Goal: Information Seeking & Learning: Learn about a topic

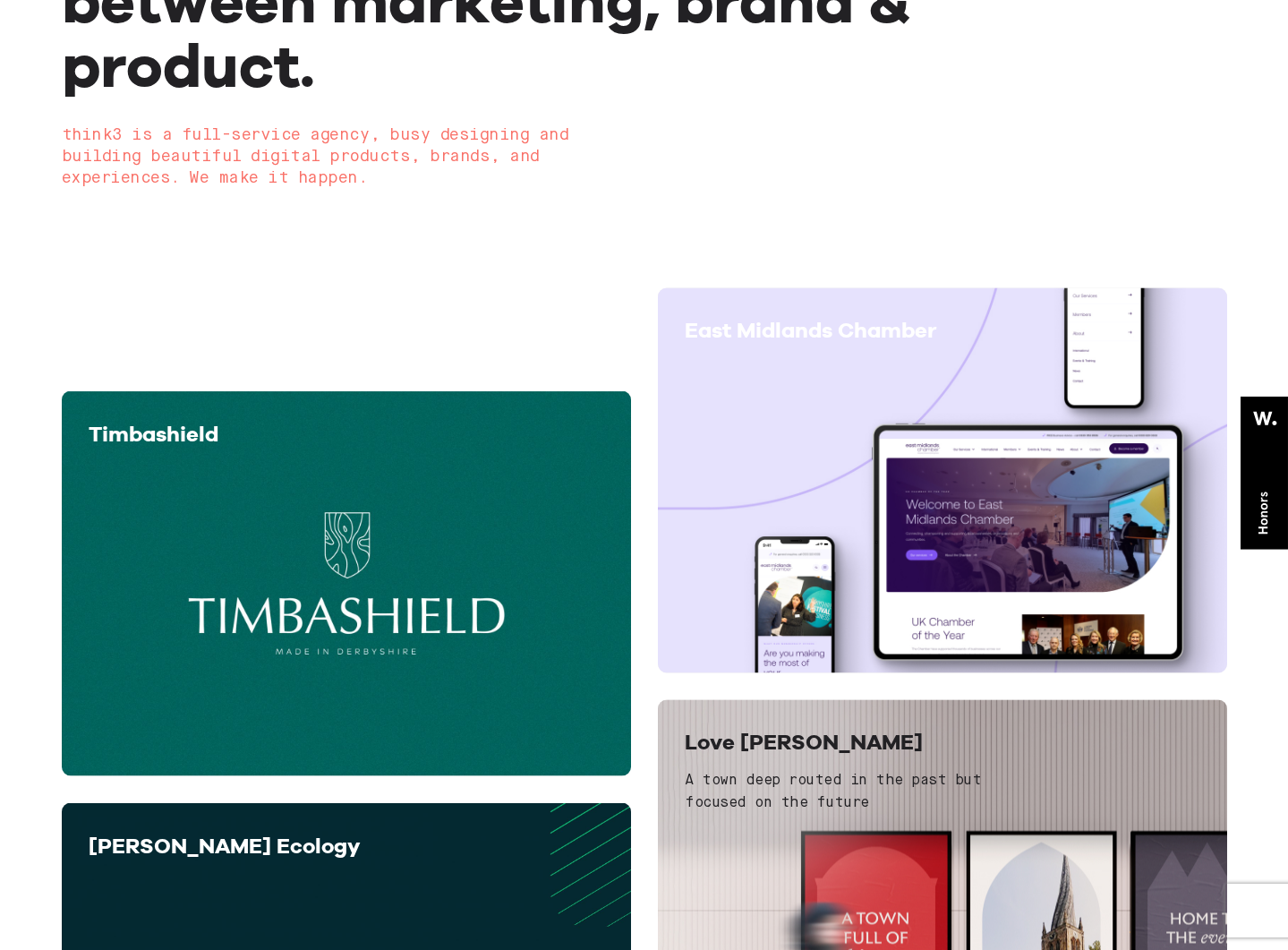
scroll to position [348, 0]
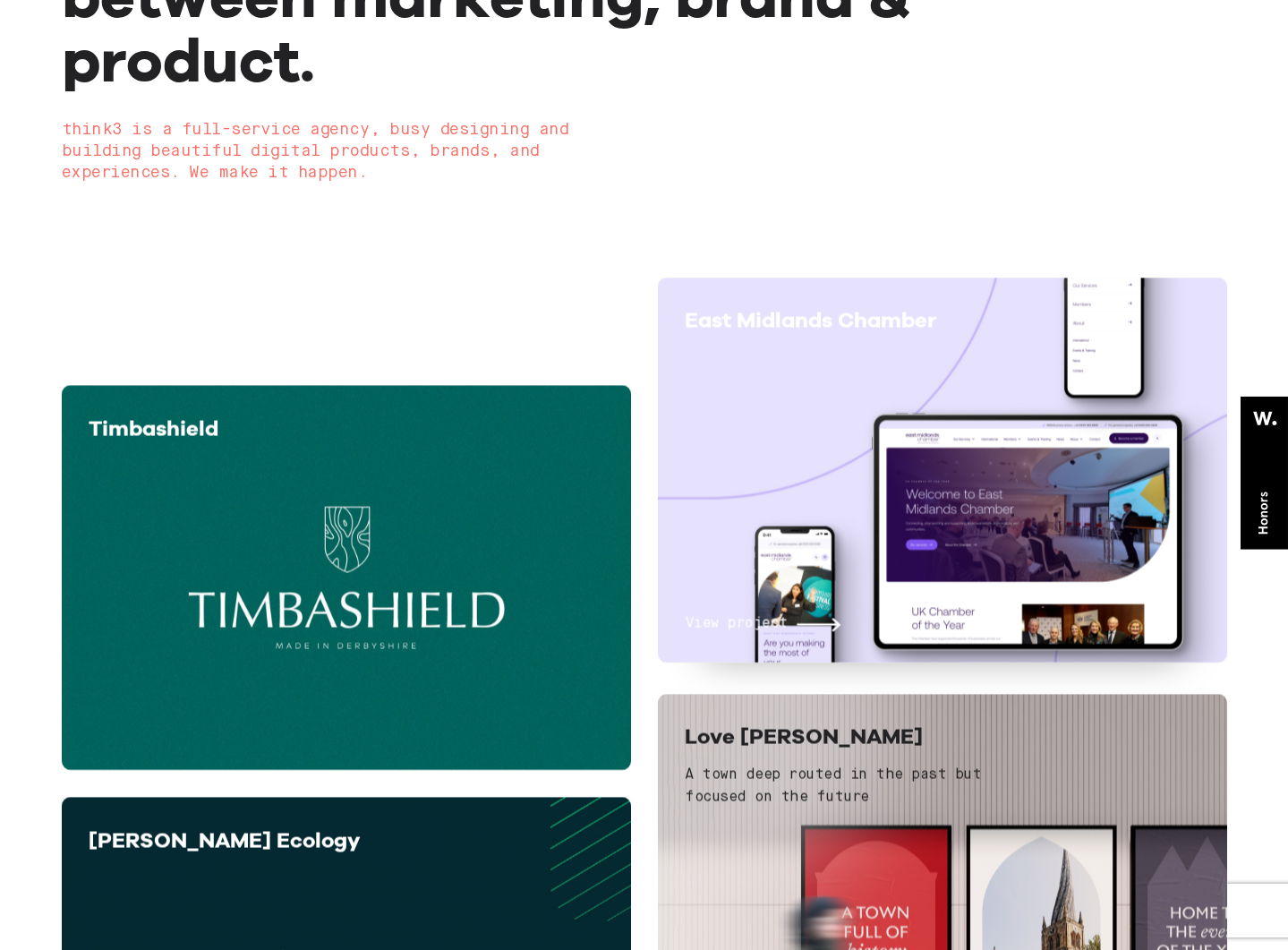
click at [1022, 513] on div "View project" at bounding box center [943, 494] width 516 height 281
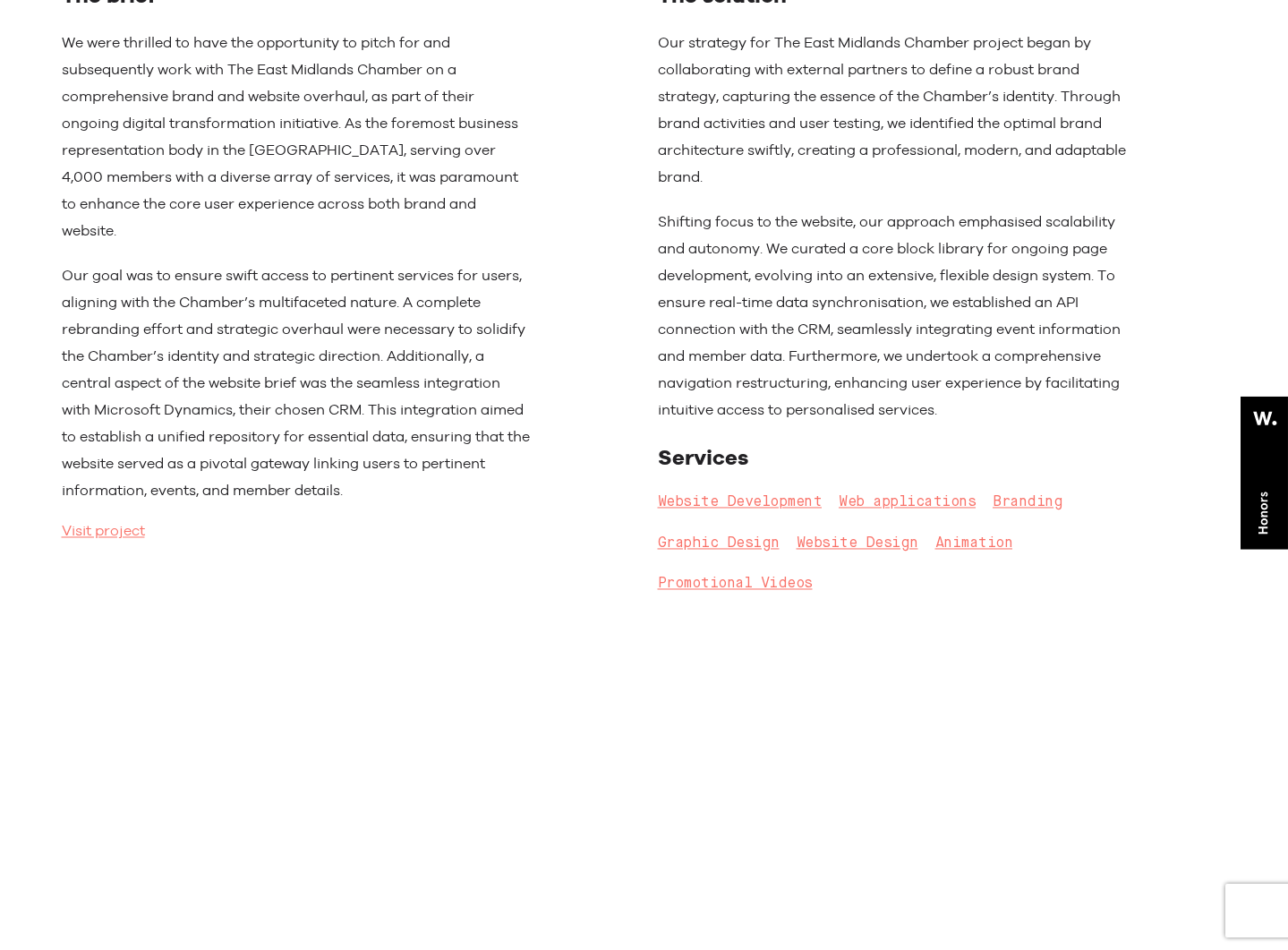
scroll to position [831, 0]
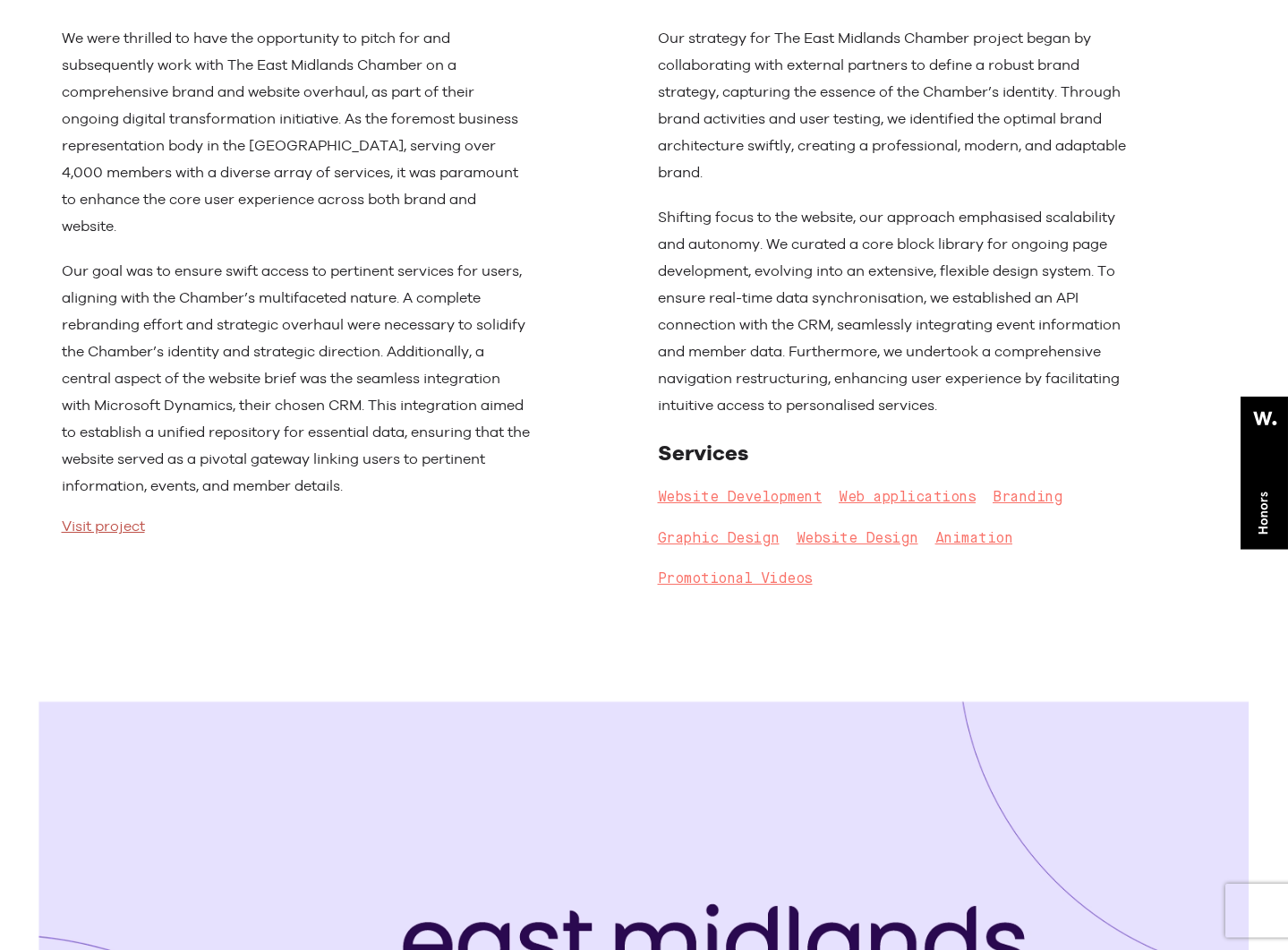
click at [133, 518] on link "Visit project" at bounding box center [103, 527] width 83 height 18
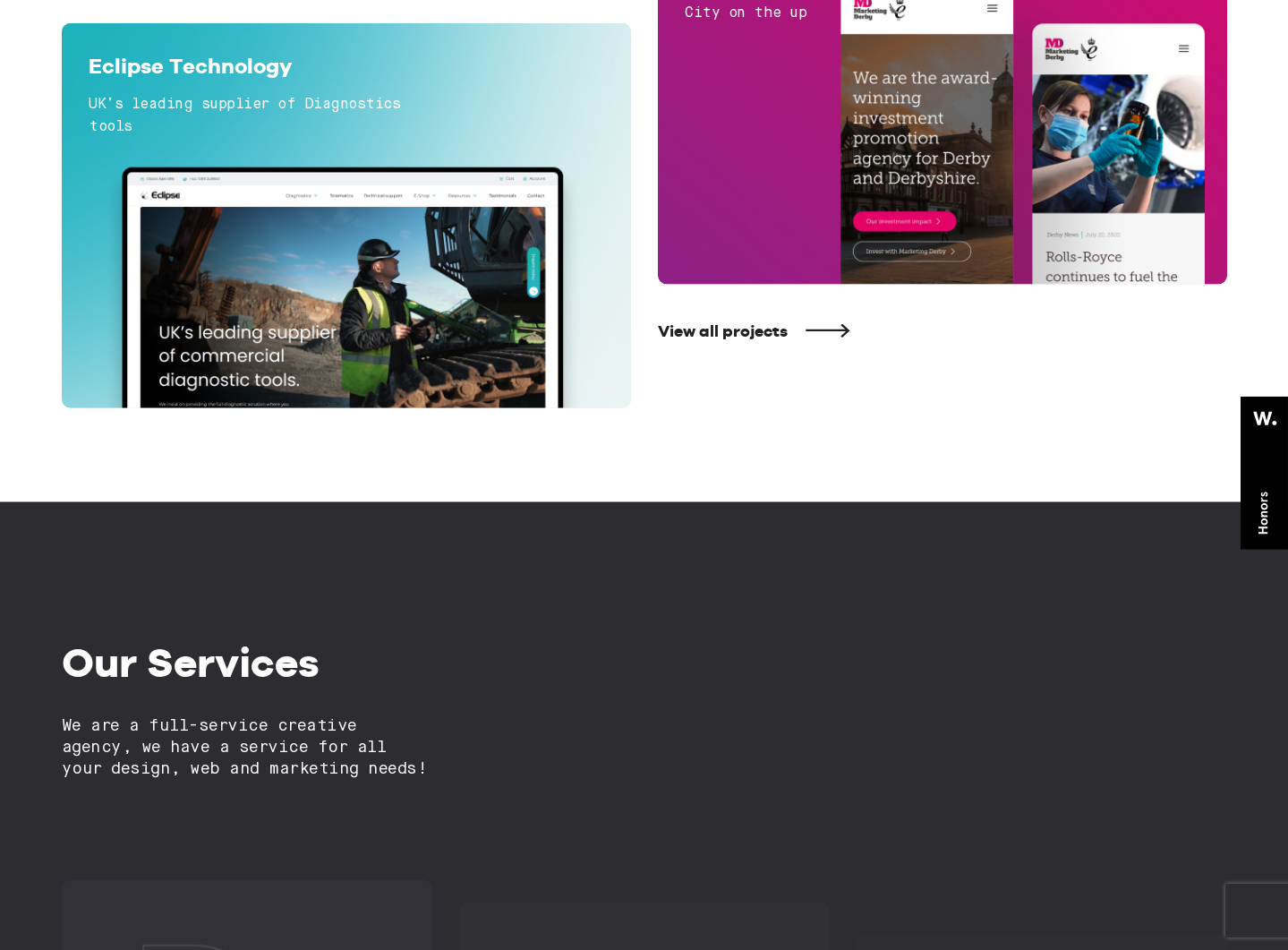
scroll to position [1560, 0]
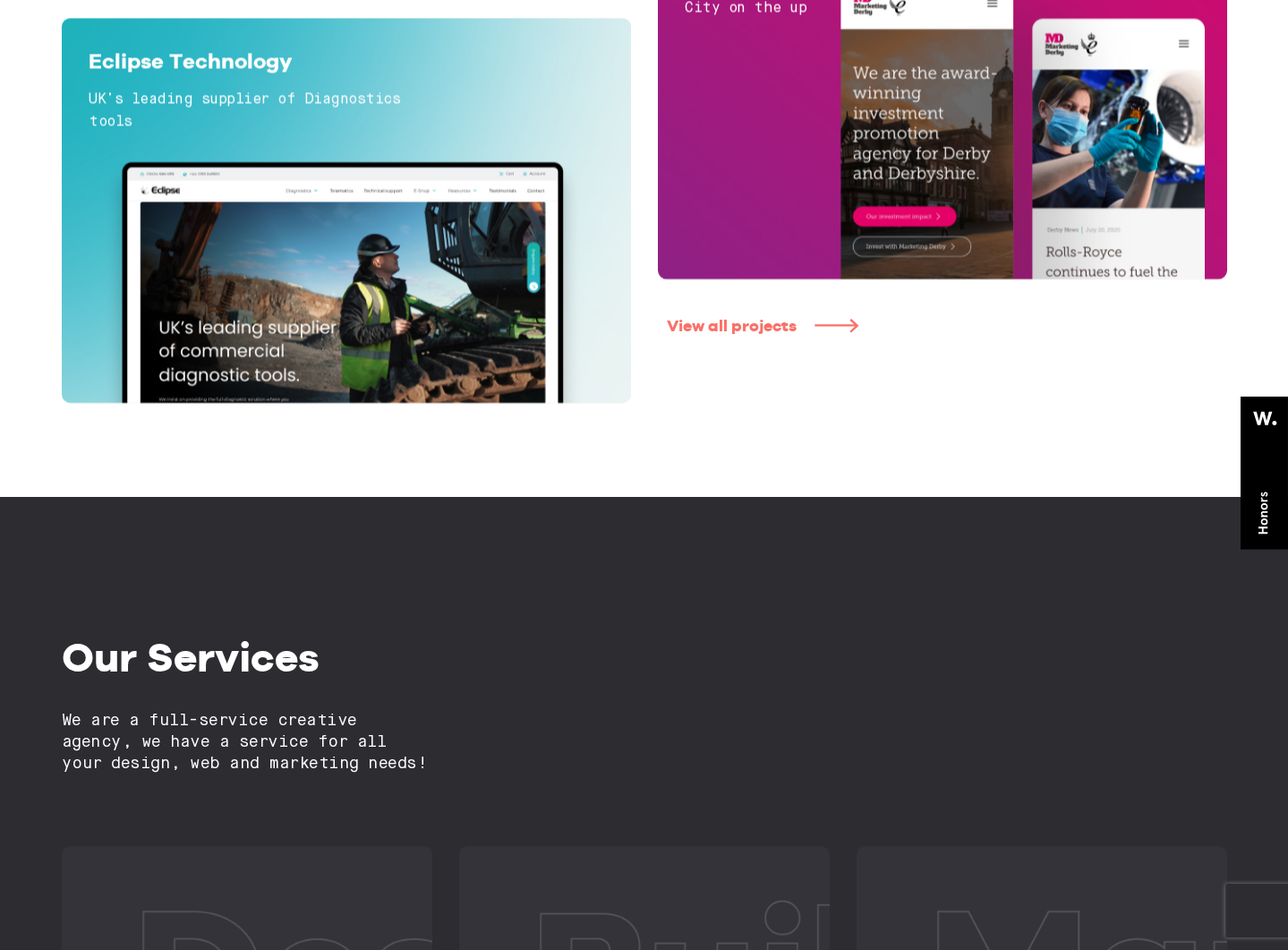
click at [754, 334] on link "View all projects" at bounding box center [952, 326] width 570 height 21
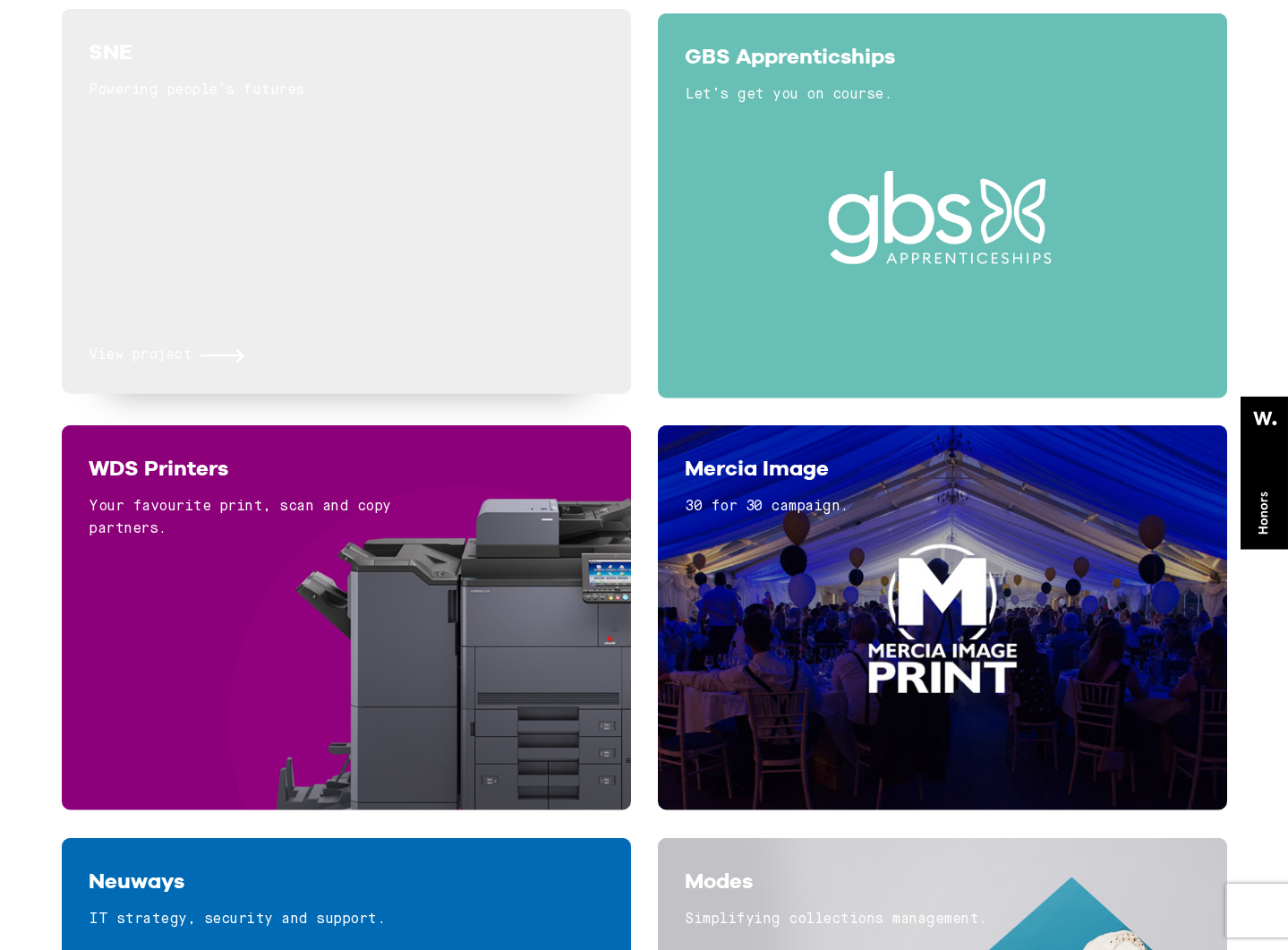
scroll to position [4168, 0]
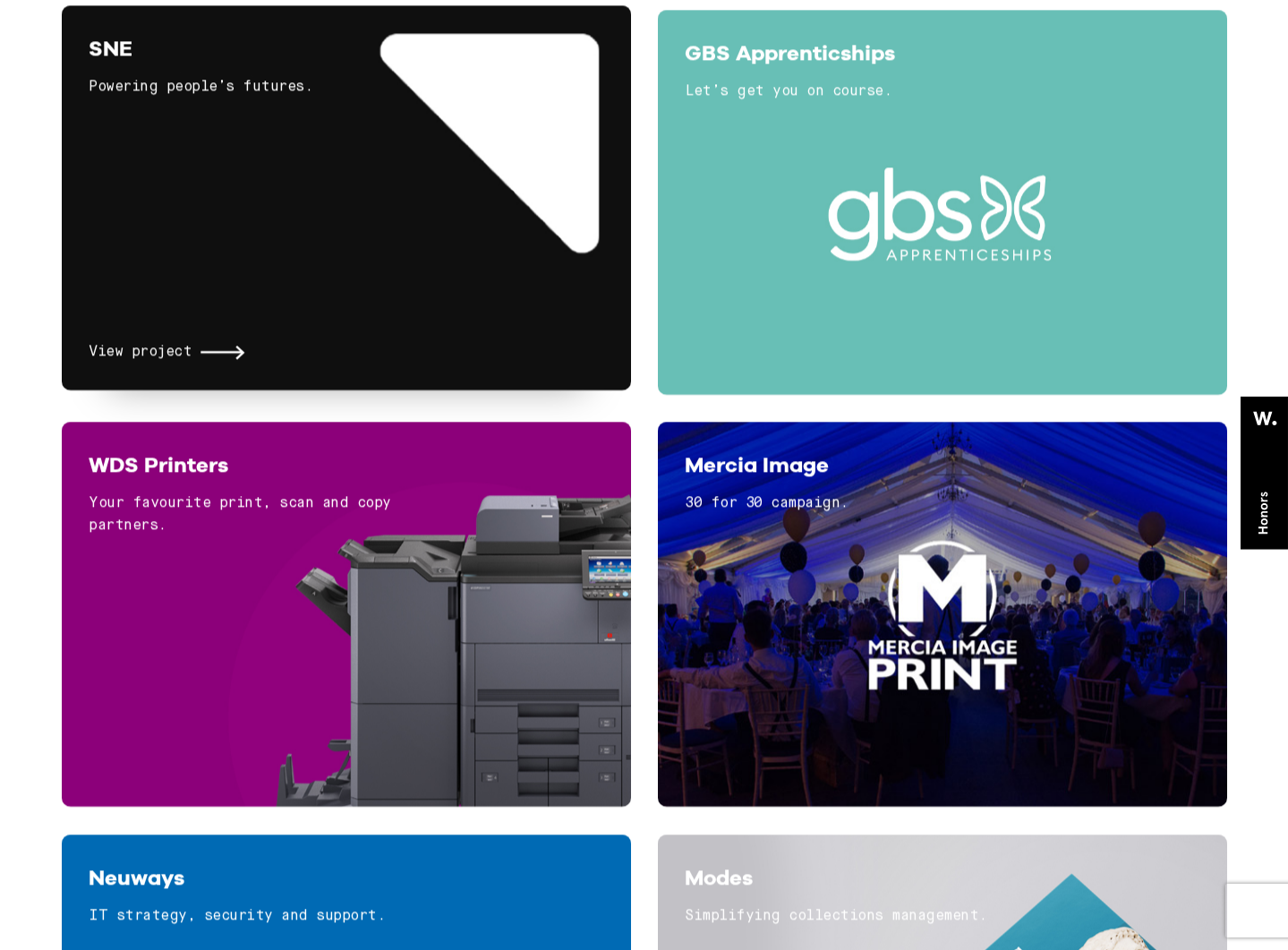
click at [170, 350] on span "View project" at bounding box center [140, 353] width 103 height 23
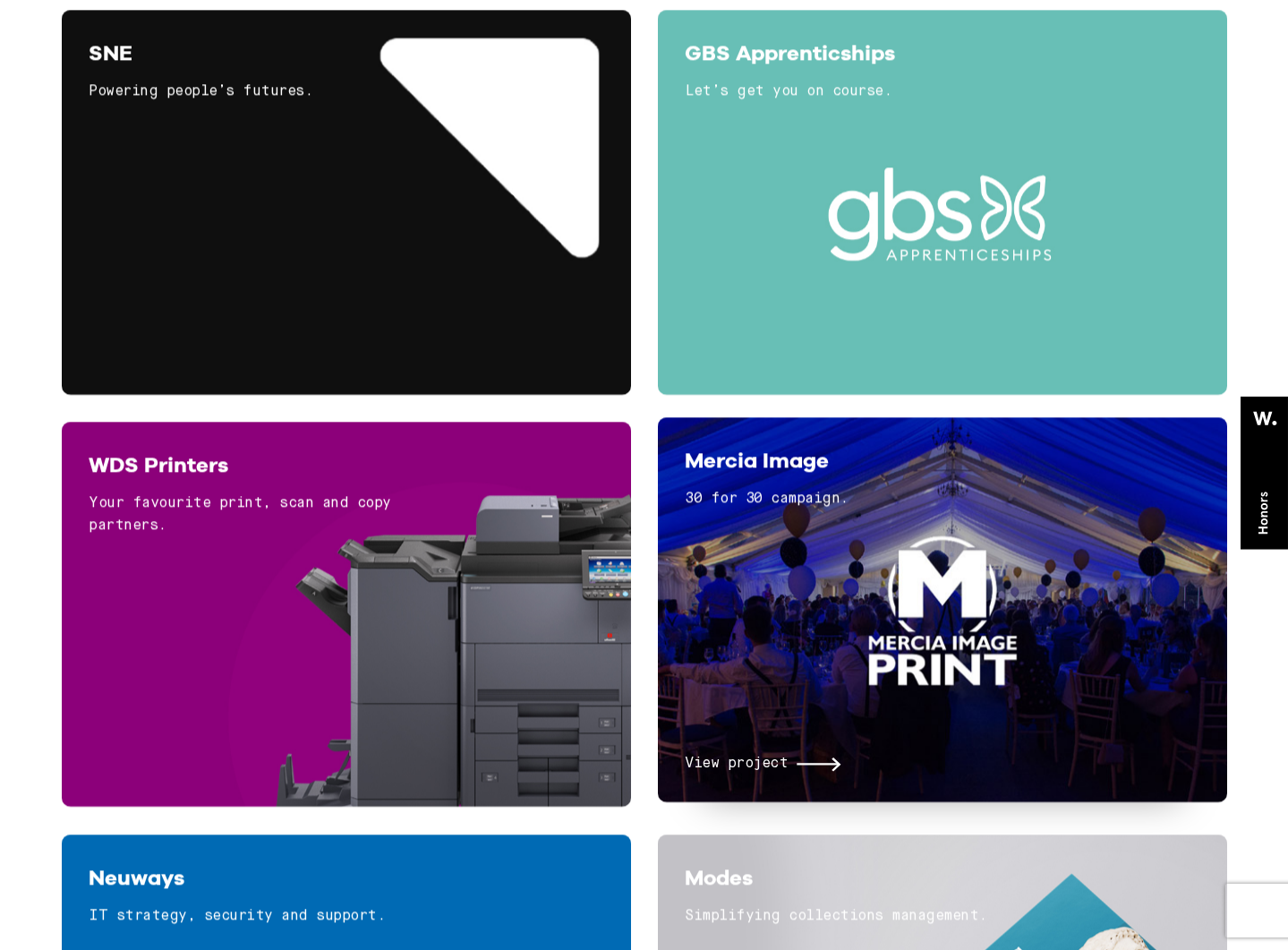
click at [768, 765] on span "View project" at bounding box center [736, 764] width 103 height 23
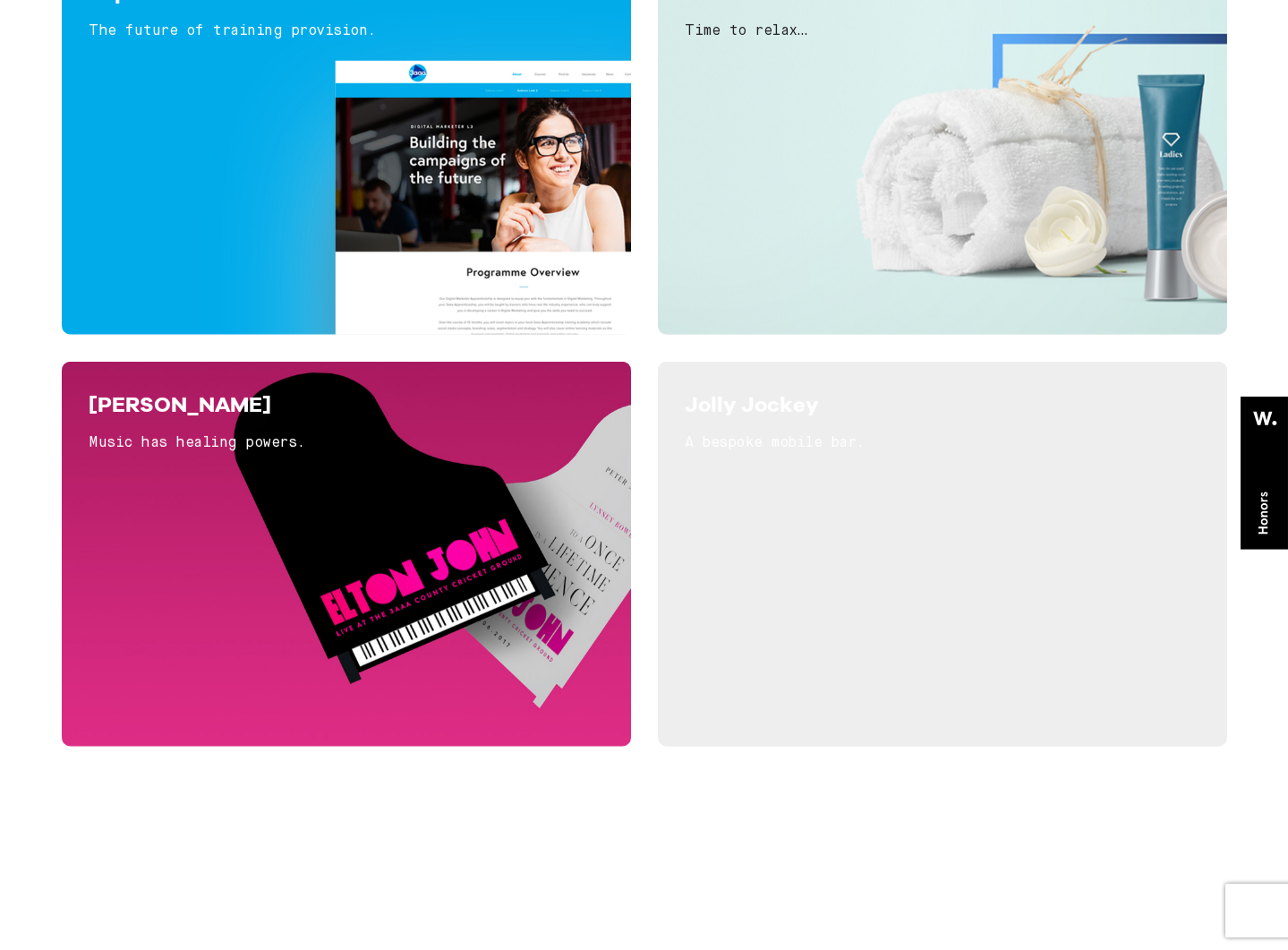
scroll to position [6292, 0]
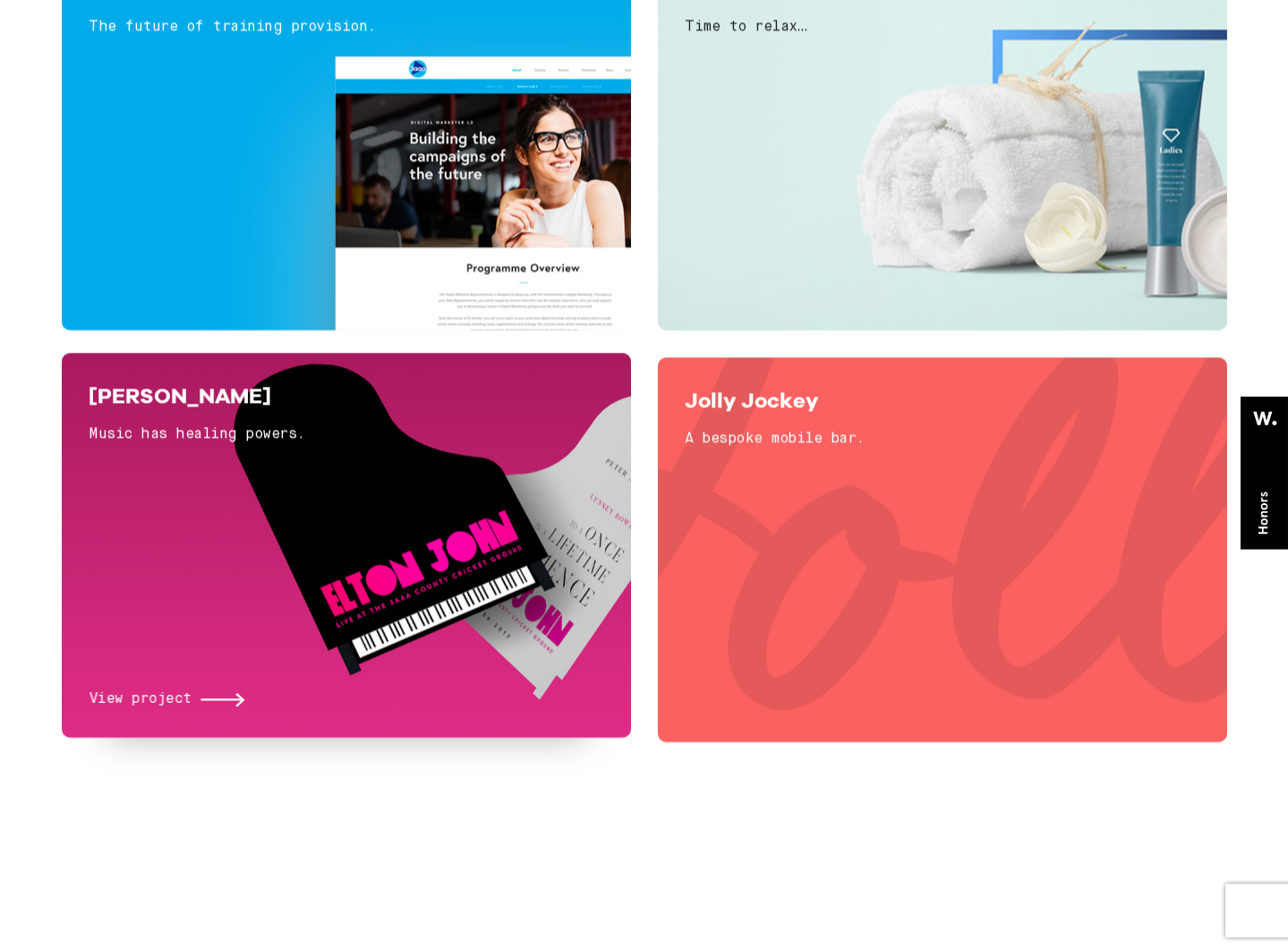
click at [155, 702] on span "View project" at bounding box center [140, 701] width 103 height 23
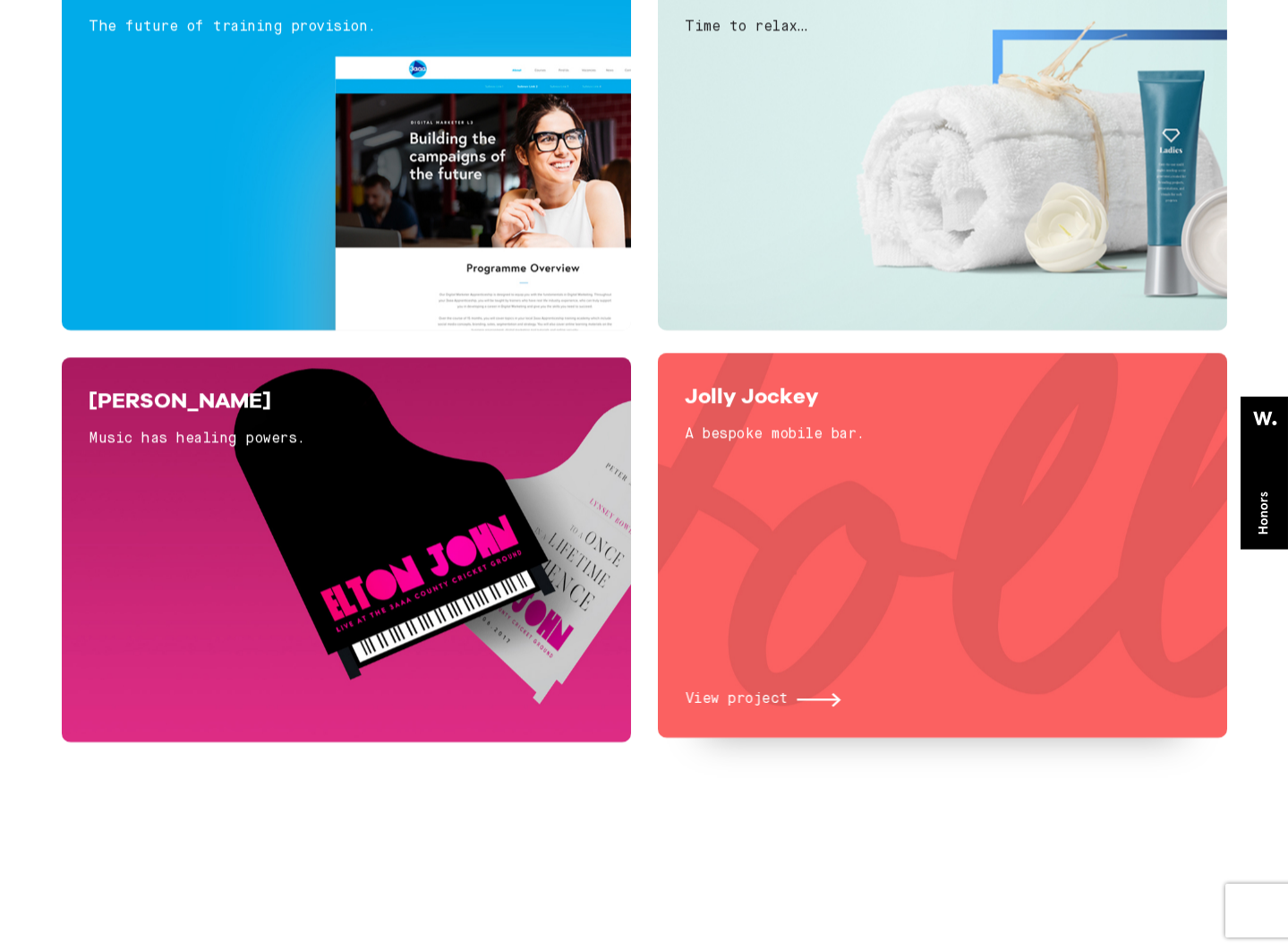
click at [745, 702] on span "View project" at bounding box center [736, 701] width 103 height 23
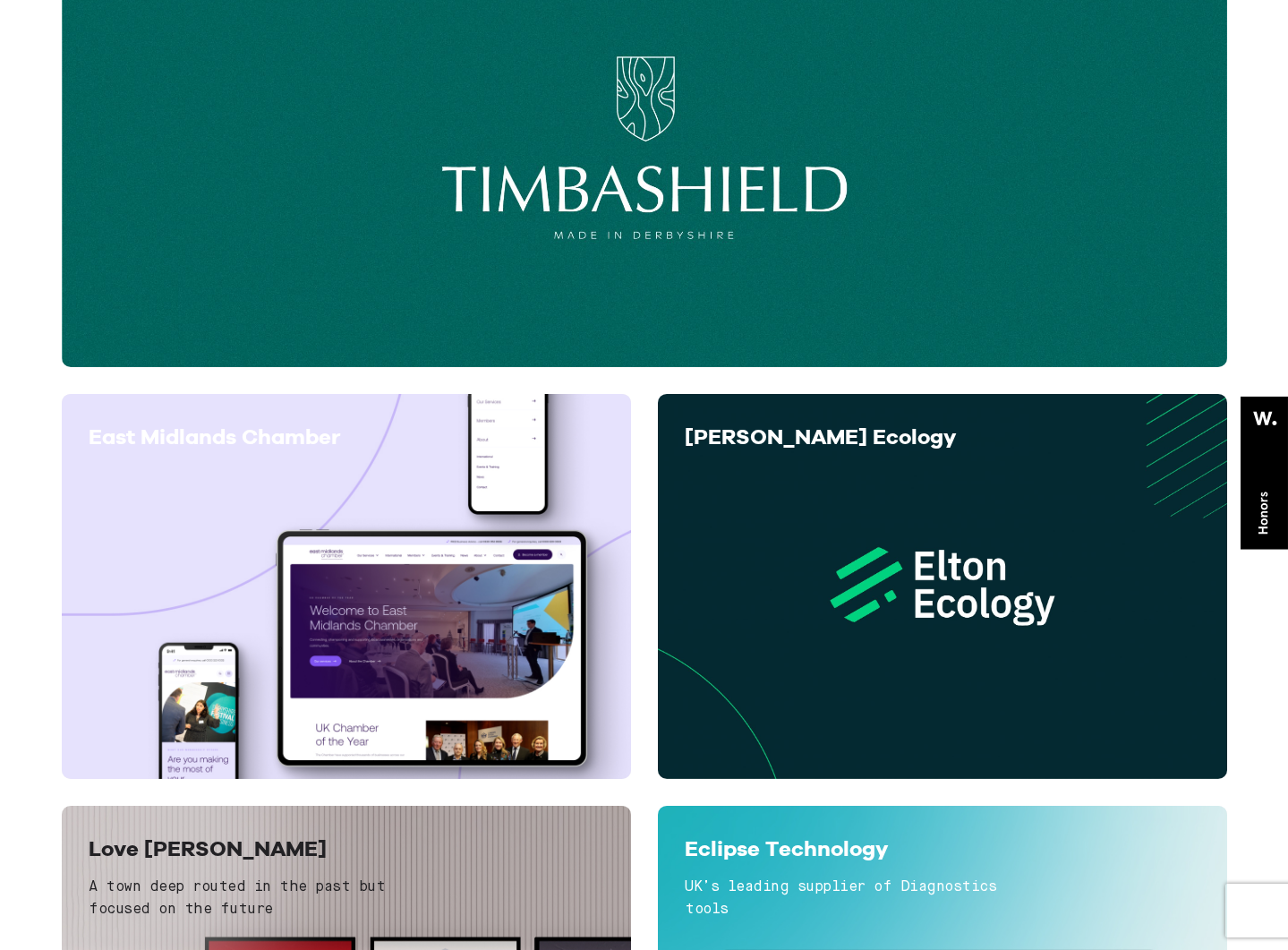
scroll to position [0, 0]
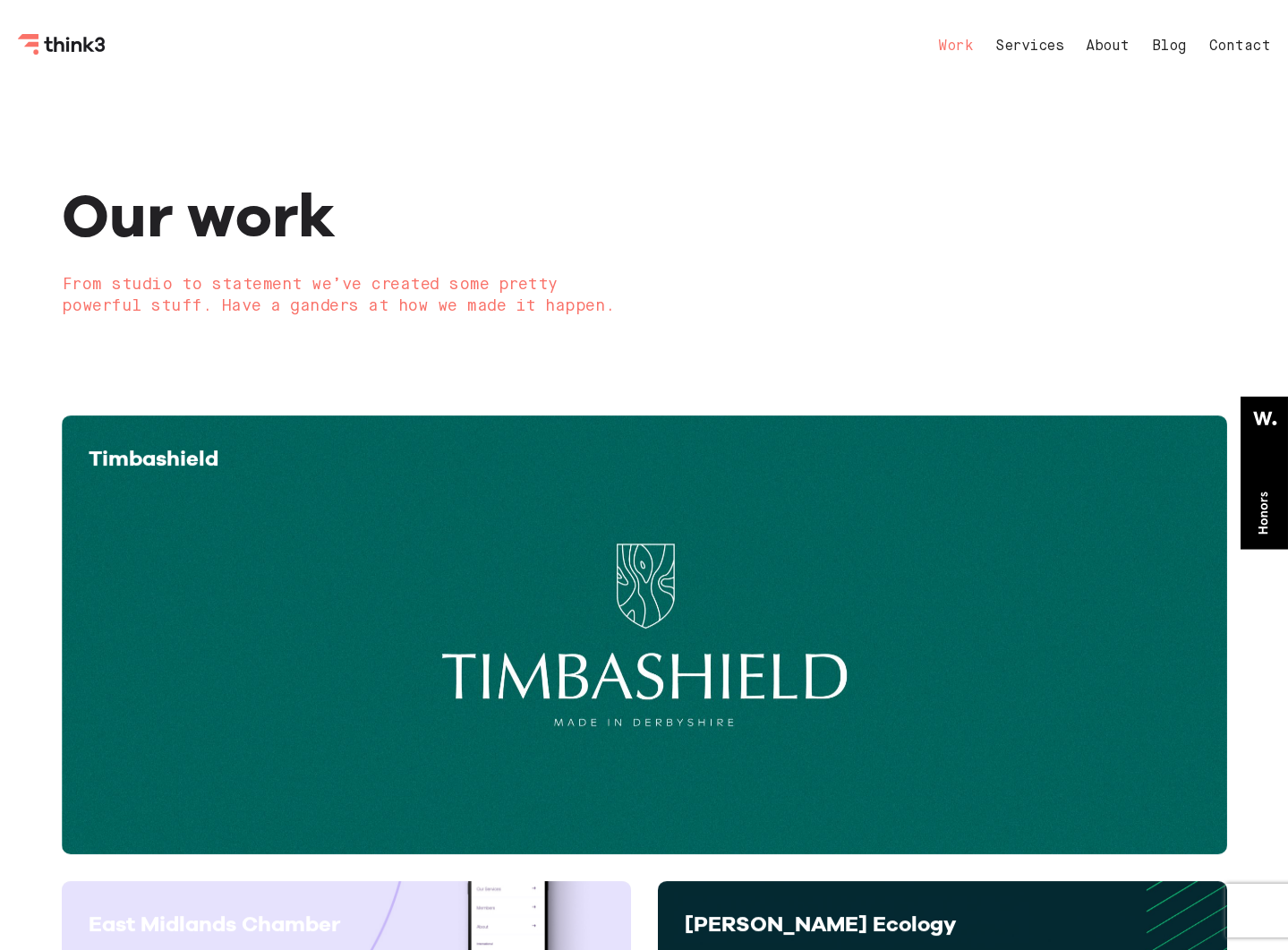
click at [949, 48] on link "Work" at bounding box center [955, 47] width 35 height 14
click at [1037, 50] on link "Services" at bounding box center [1030, 47] width 68 height 14
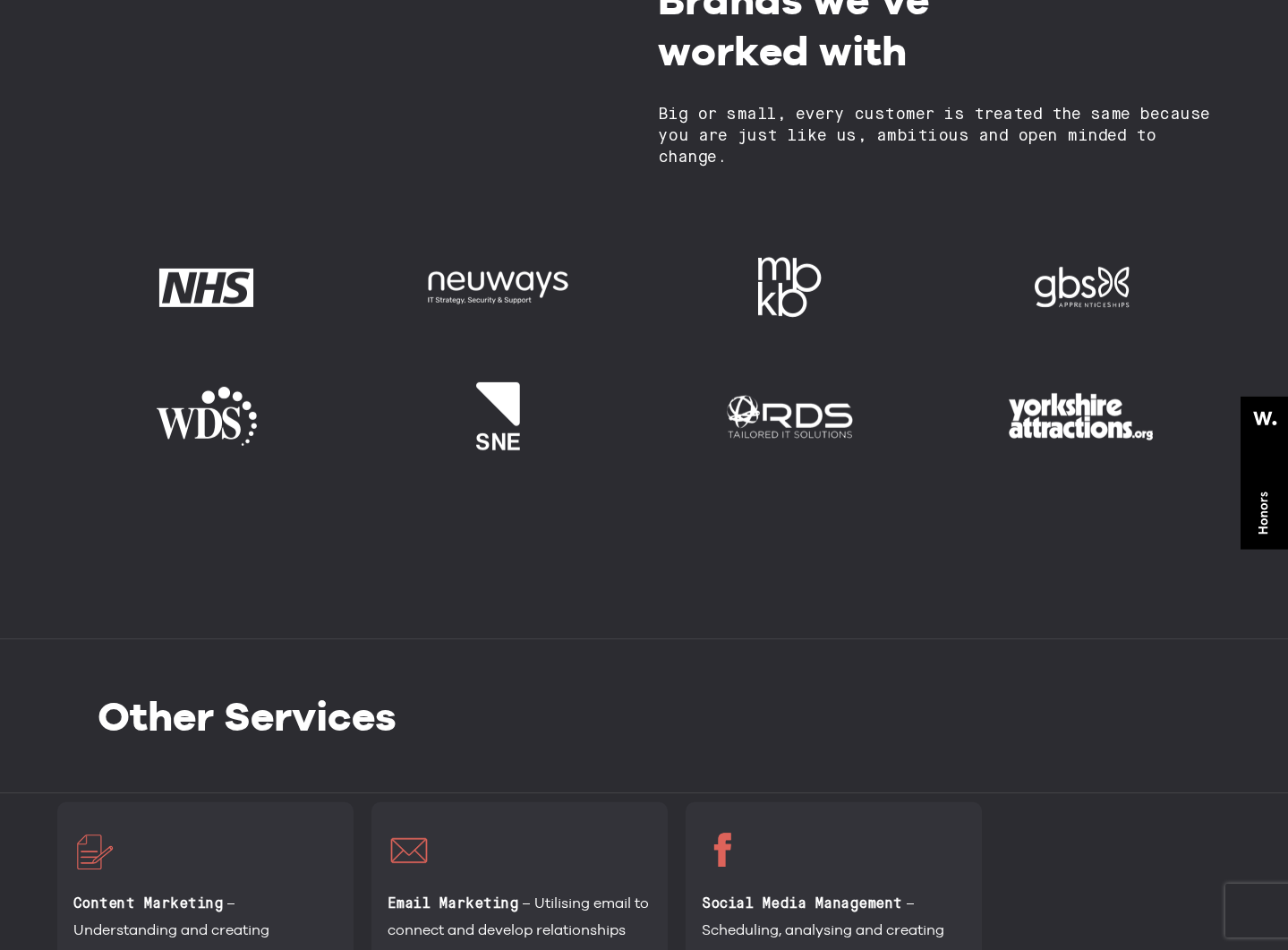
scroll to position [1156, 0]
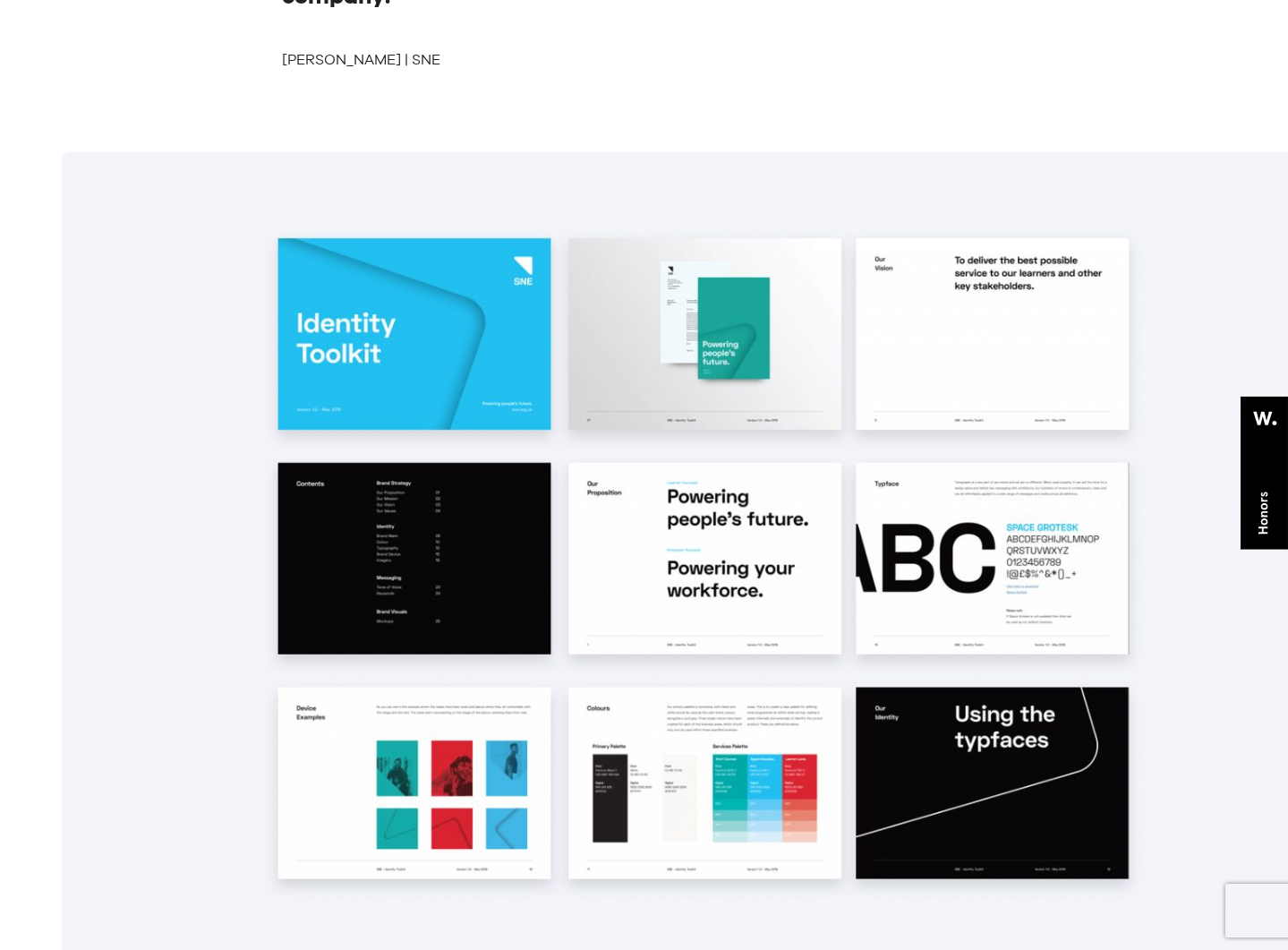
scroll to position [6285, 0]
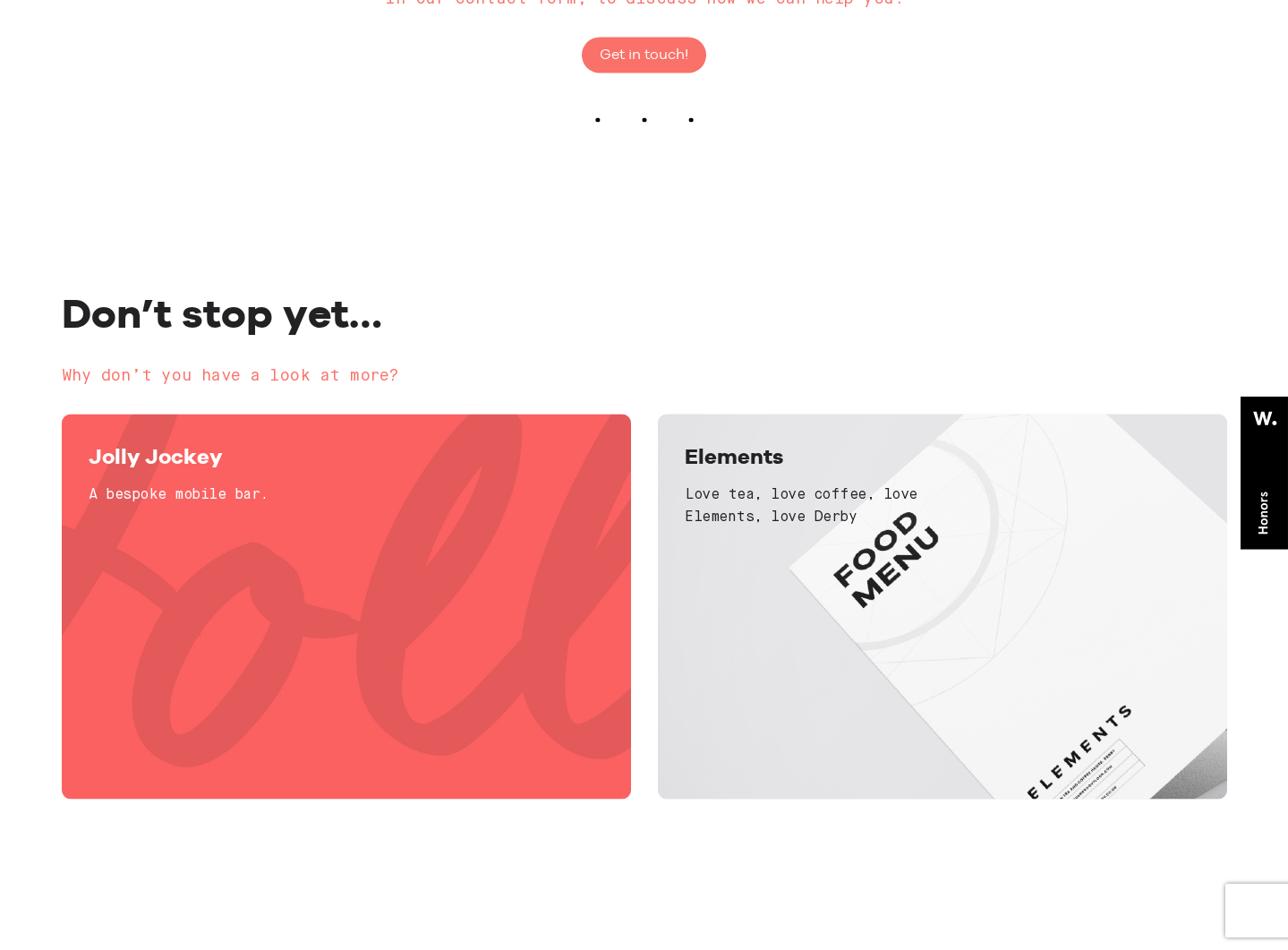
scroll to position [5312, 0]
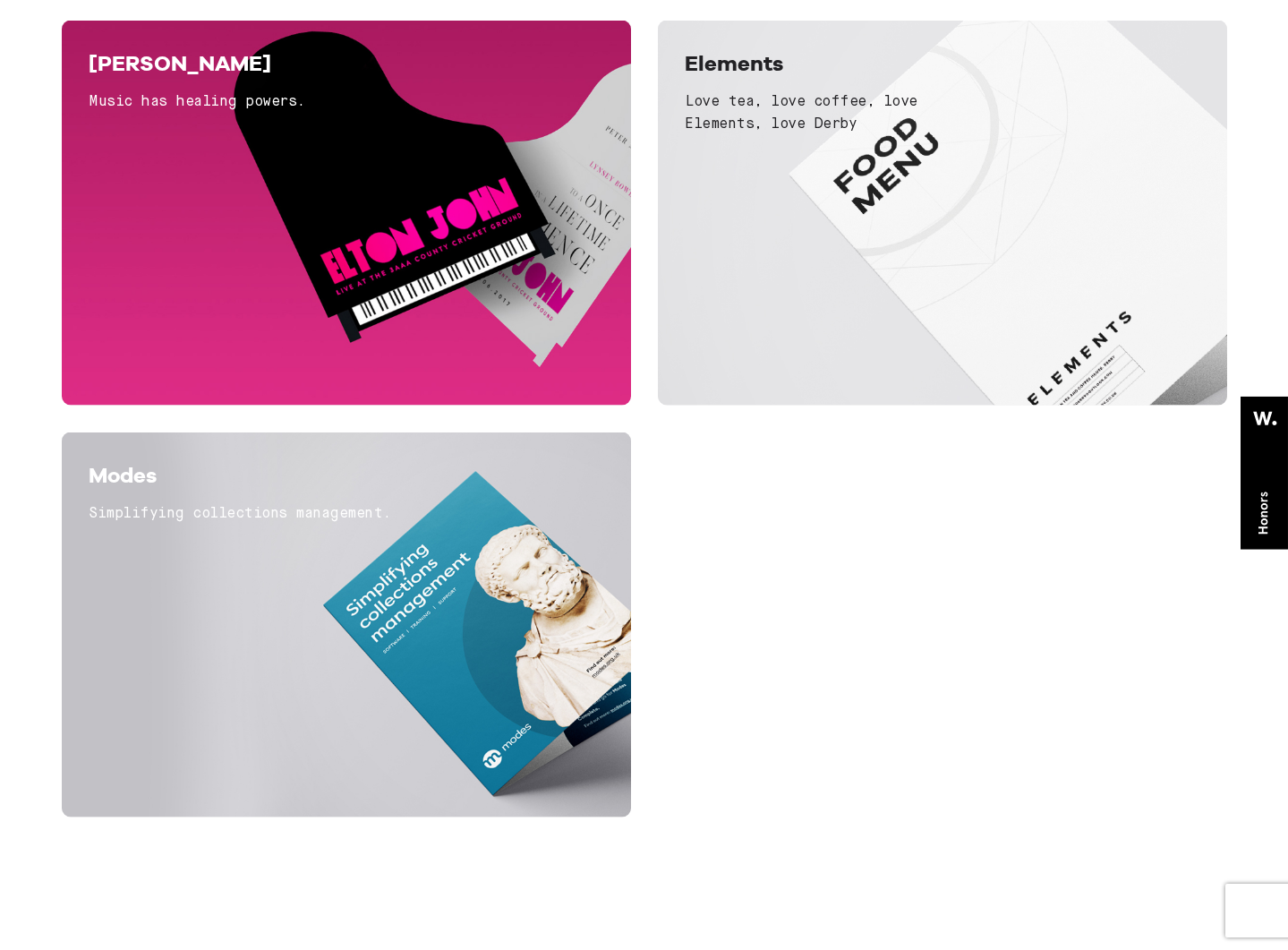
scroll to position [6476, 0]
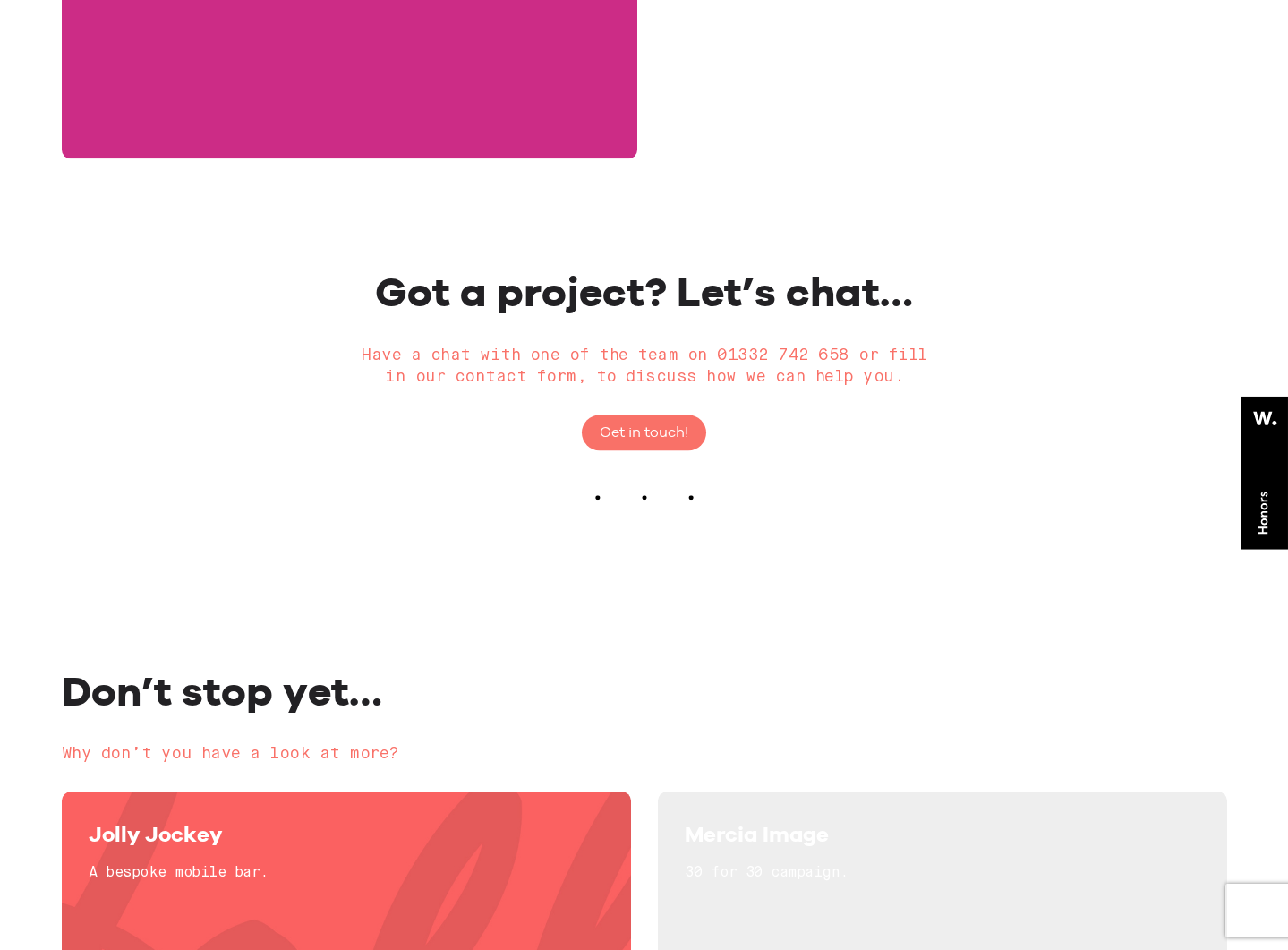
scroll to position [4517, 0]
